Goal: Transaction & Acquisition: Purchase product/service

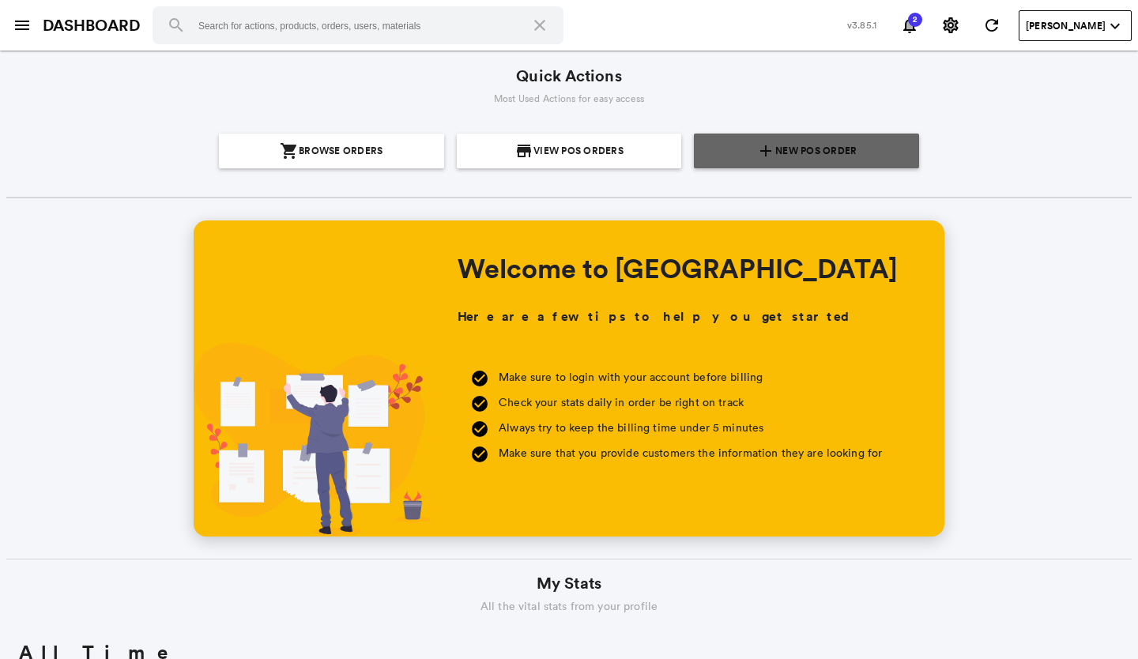
click at [720, 157] on section "add New POS Order" at bounding box center [806, 151] width 213 height 35
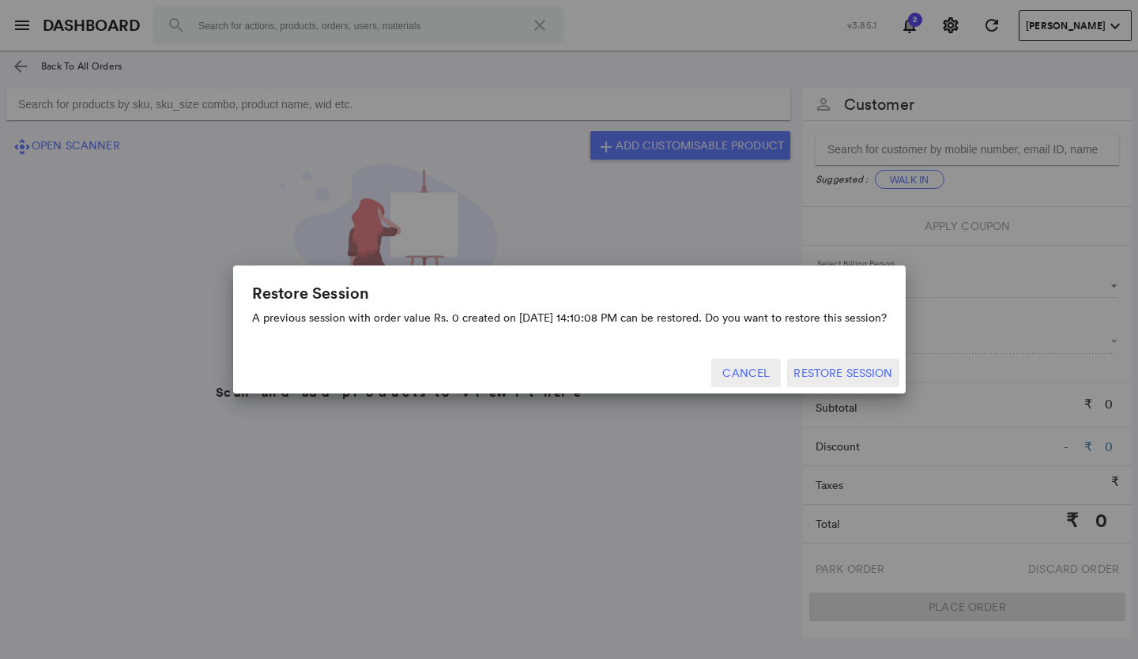
click at [741, 374] on button "Cancel" at bounding box center [746, 373] width 70 height 28
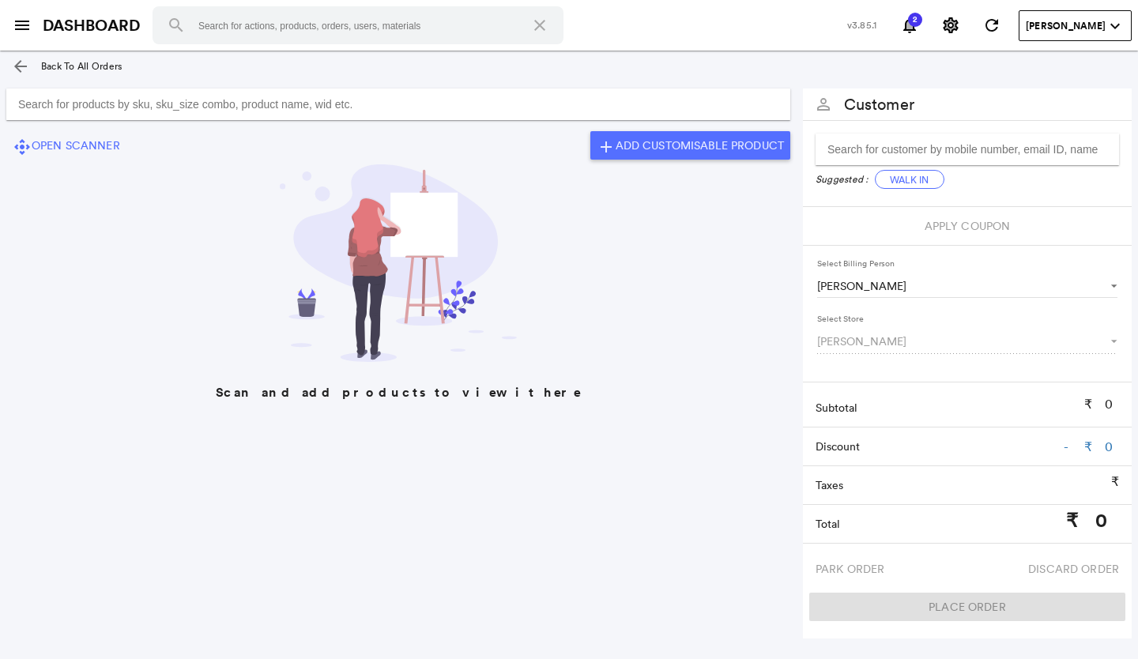
click at [198, 100] on input "Search for products by sku, sku_size combo, product name, wid etc." at bounding box center [398, 105] width 784 height 32
click at [80, 104] on input "adr" at bounding box center [382, 105] width 752 height 32
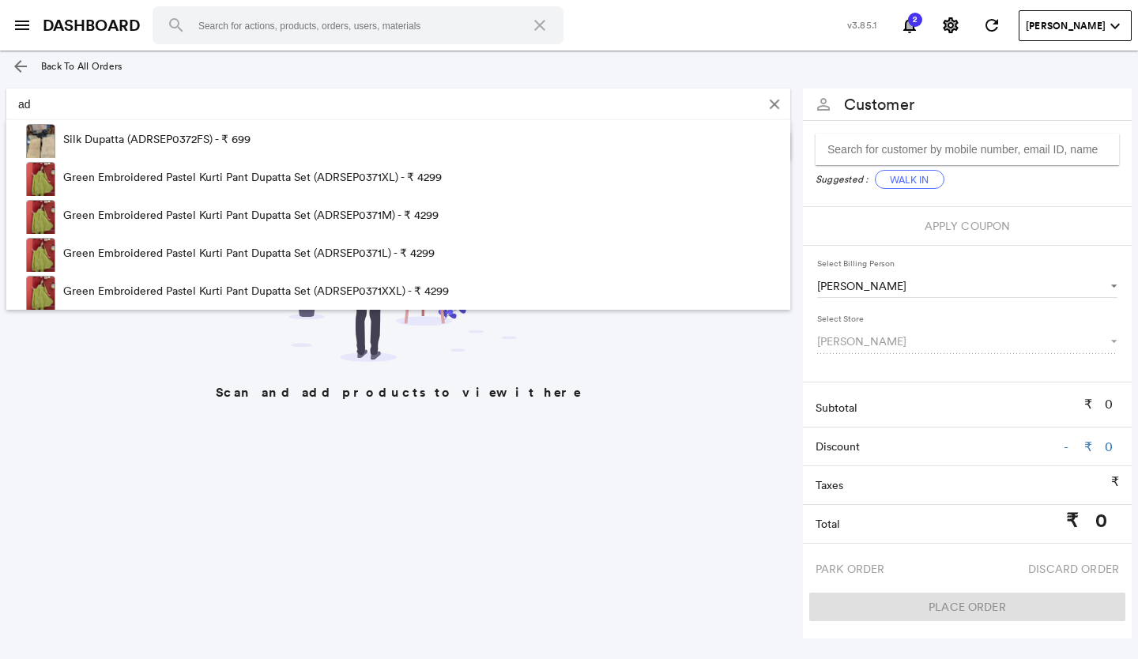
type input "a"
